Goal: Information Seeking & Learning: Learn about a topic

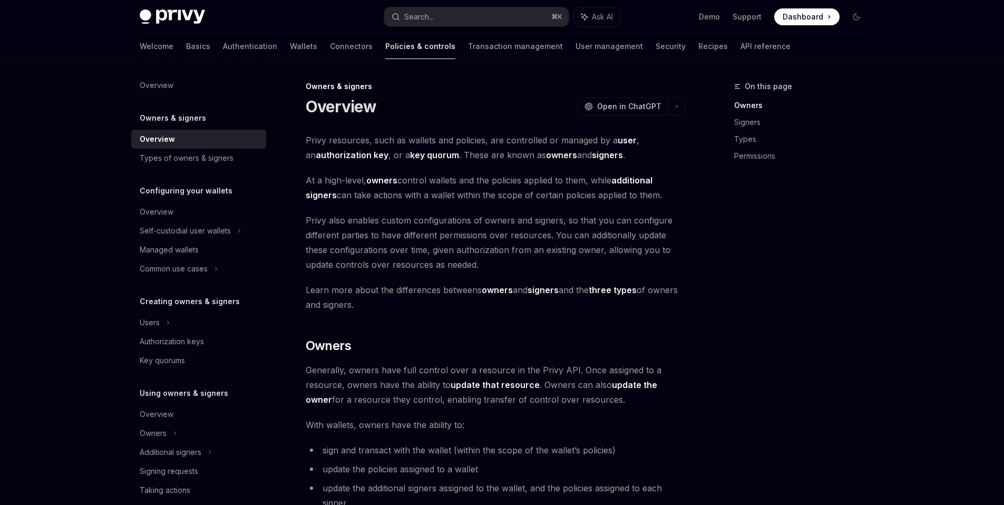
scroll to position [237, 0]
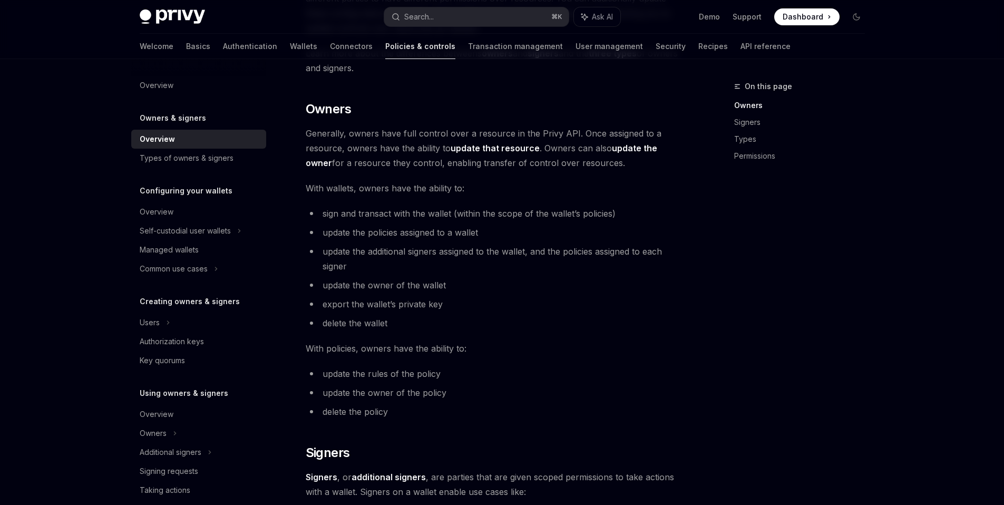
click at [769, 306] on div "On this page Owners Signers Types Permissions" at bounding box center [793, 292] width 160 height 425
click at [844, 290] on div "On this page Owners Signers Types Permissions" at bounding box center [793, 292] width 160 height 425
click at [852, 216] on div "On this page Owners Signers Types Permissions" at bounding box center [793, 292] width 160 height 425
click at [832, 255] on div "On this page Owners Signers Types Permissions" at bounding box center [793, 292] width 160 height 425
drag, startPoint x: 802, startPoint y: 264, endPoint x: 796, endPoint y: 289, distance: 25.4
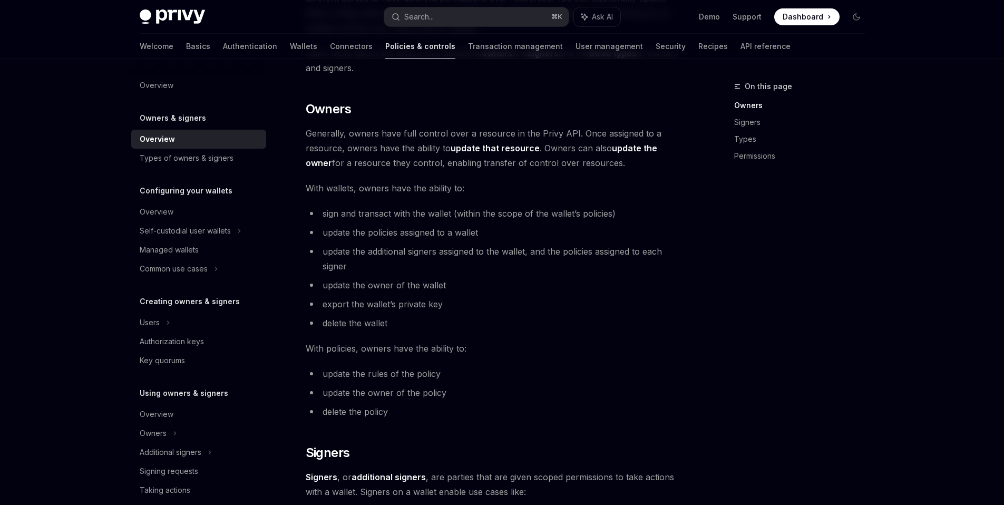
click at [802, 266] on div "On this page Owners Signers Types Permissions" at bounding box center [793, 292] width 160 height 425
click at [881, 314] on div "Overview Owners & signers Overview Types of owners & signers Configuring your w…" at bounding box center [502, 459] width 776 height 1274
click at [683, 170] on span "Generally, owners have full control over a resource in the Privy API. Once assi…" at bounding box center [496, 148] width 380 height 44
click at [656, 254] on span "update the additional signers assigned to the wallet, and the policies assigned…" at bounding box center [492, 258] width 339 height 25
click at [662, 237] on li "update the policies assigned to a wallet" at bounding box center [496, 232] width 380 height 15
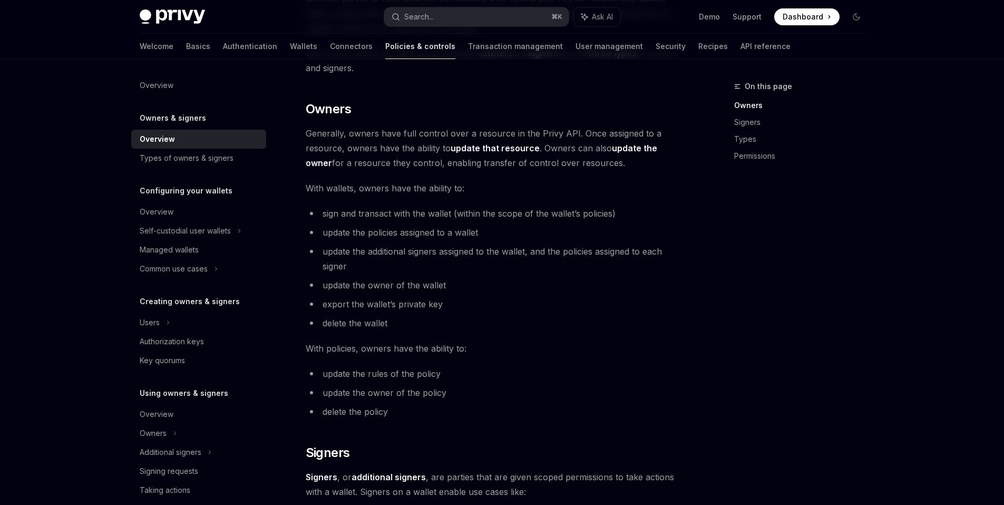
click at [685, 206] on li "sign and transact with the wallet (within the scope of the wallet’s policies)" at bounding box center [496, 213] width 380 height 15
click at [881, 161] on div "Overview Owners & signers Overview Types of owners & signers Configuring your w…" at bounding box center [502, 459] width 776 height 1274
